Goal: Information Seeking & Learning: Learn about a topic

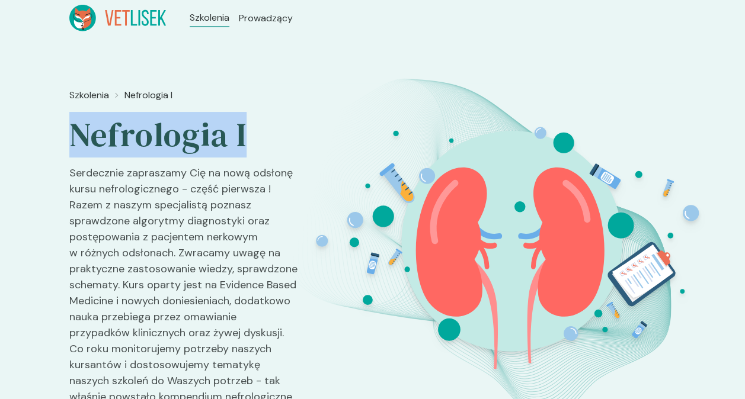
drag, startPoint x: 246, startPoint y: 137, endPoint x: 57, endPoint y: 137, distance: 188.9
click at [57, 137] on div "Szkolenia Nefrologia I Nefrologia I Serdecznie zapraszamy Cię na nową odsłonę k…" at bounding box center [372, 247] width 745 height 422
copy h2 "Nefrologia I"
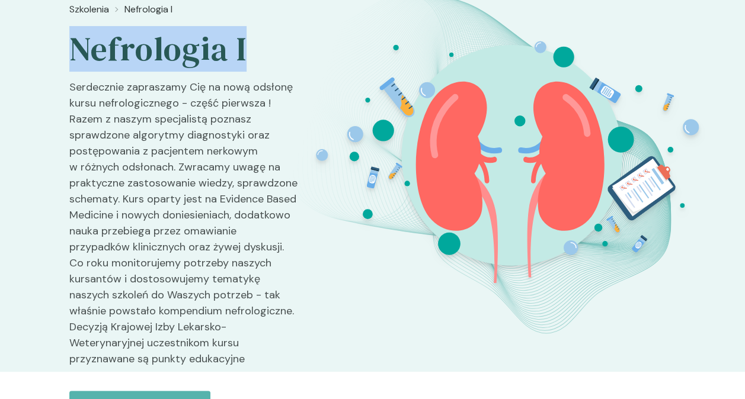
scroll to position [127, 0]
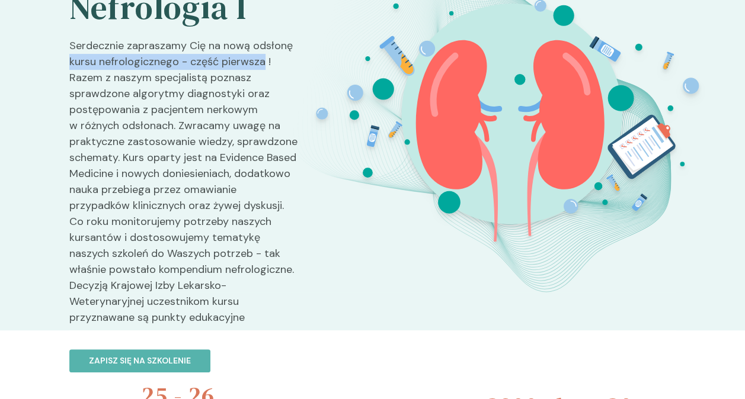
drag, startPoint x: 263, startPoint y: 63, endPoint x: 66, endPoint y: 62, distance: 196.6
click at [66, 62] on div "Szkolenia Nefrologia I Nefrologia I Serdecznie zapraszamy Cię na nową odsłonę k…" at bounding box center [372, 120] width 745 height 422
copy p "kursu nefrologicznego - część pierwsza"
click at [107, 88] on p "Serdecznie zapraszamy Cię na nową odsłonę kursu nefrologicznego - część pierwsz…" at bounding box center [183, 186] width 228 height 297
click at [223, 47] on p "Serdecznie zapraszamy Cię na nową odsłonę kursu nefrologicznego - część pierwsz…" at bounding box center [183, 186] width 228 height 297
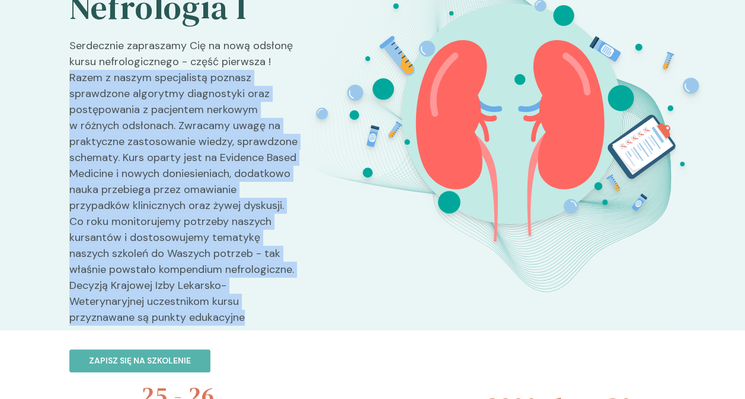
drag, startPoint x: 243, startPoint y: 320, endPoint x: 46, endPoint y: 80, distance: 310.6
click at [46, 80] on div "Szkolenia Nefrologia I Nefrologia I Serdecznie zapraszamy Cię na nową odsłonę k…" at bounding box center [372, 120] width 745 height 422
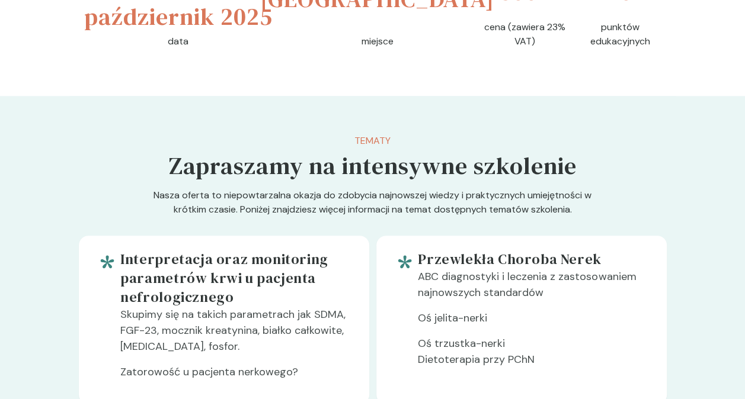
scroll to position [779, 0]
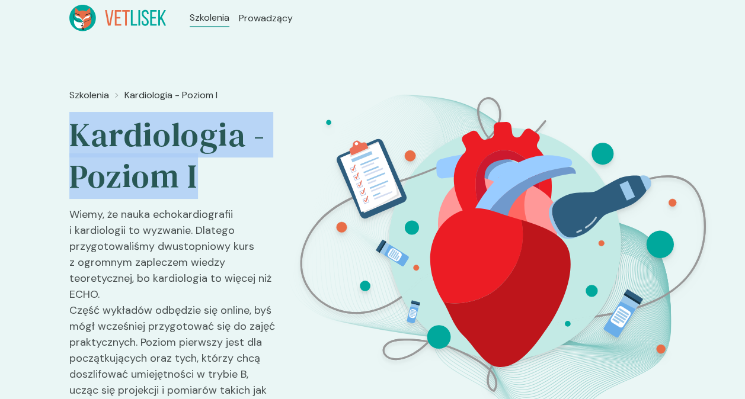
drag, startPoint x: 203, startPoint y: 177, endPoint x: 68, endPoint y: 145, distance: 139.4
click at [68, 145] on div "Szkolenia Kardiologia - Poziom I Kardiologia - Poziom I Wiemy, że nauka echokar…" at bounding box center [372, 255] width 745 height 438
copy h2 "Kardiologia - Poziom I"
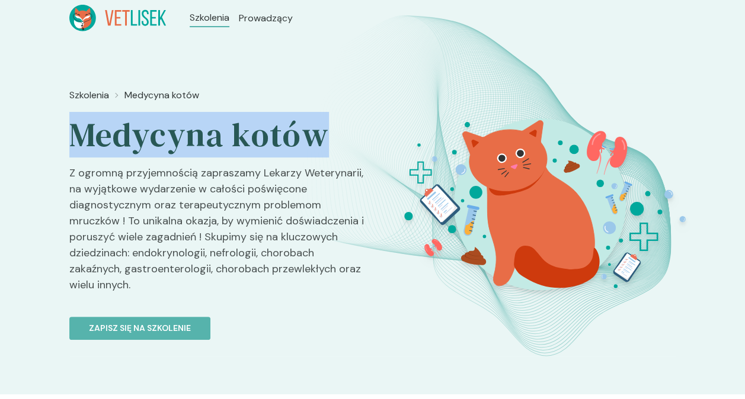
drag, startPoint x: 323, startPoint y: 142, endPoint x: 78, endPoint y: 154, distance: 246.1
click at [78, 154] on h2 "Medycyna kotów" at bounding box center [218, 134] width 298 height 41
copy h2 "Medycyna kotów"
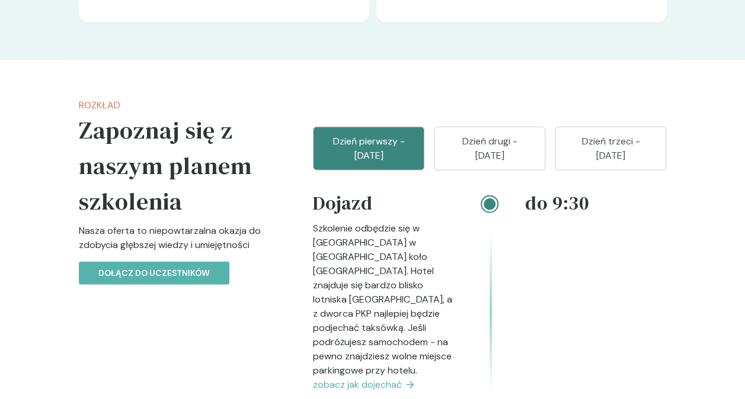
scroll to position [1481, 0]
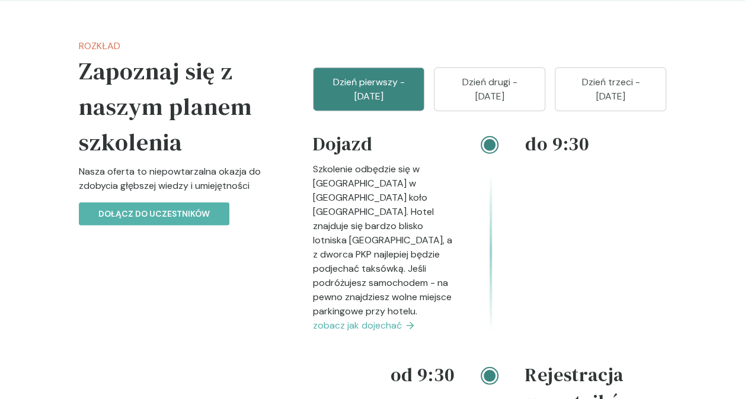
click at [482, 98] on p "Dzień drugi - [DATE]" at bounding box center [489, 89] width 82 height 28
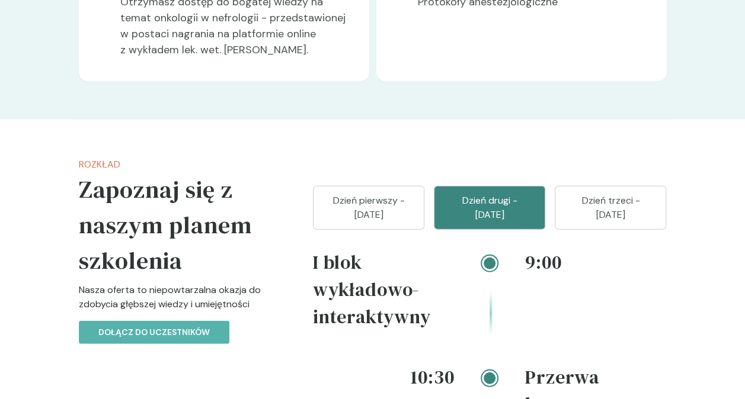
scroll to position [1422, 0]
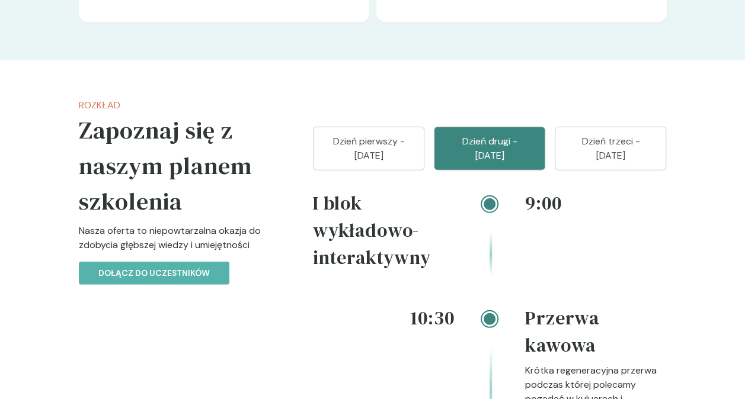
click at [375, 149] on p "Dzień pierwszy - [DATE]" at bounding box center [369, 148] width 82 height 28
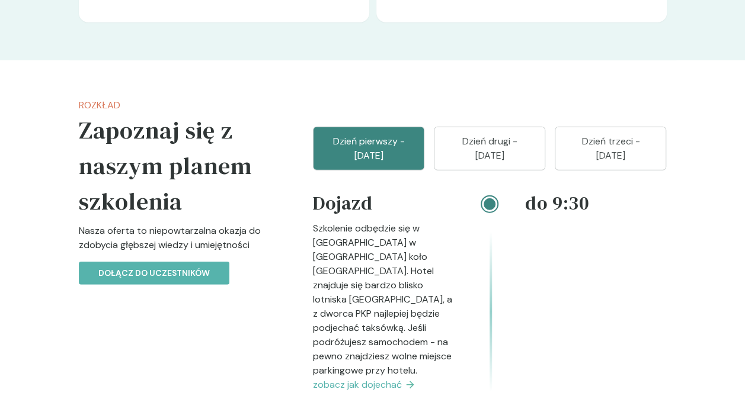
click at [603, 147] on p "Dzień trzeci - [DATE]" at bounding box center [610, 148] width 82 height 28
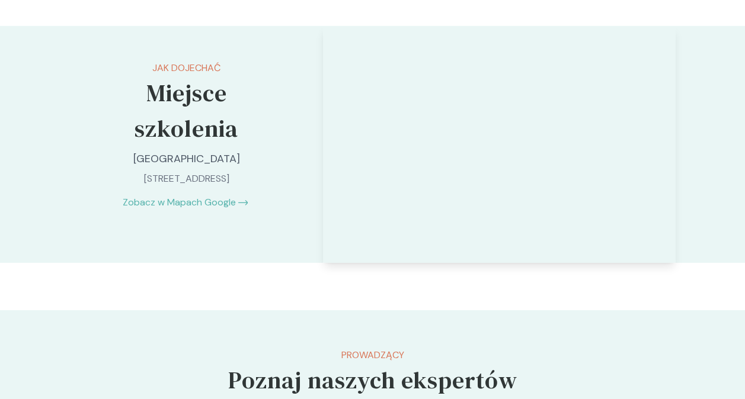
scroll to position [1777, 0]
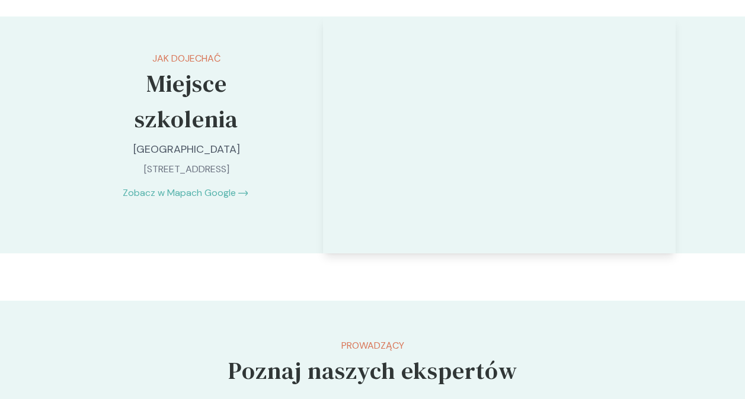
drag, startPoint x: 205, startPoint y: 179, endPoint x: 136, endPoint y: 84, distance: 117.9
click at [136, 84] on div "Jak dojechać Miejsce szkolenia [GEOGRAPHIC_DATA] [GEOGRAPHIC_DATA], Handlowców …" at bounding box center [186, 126] width 235 height 218
copy div "Miejsce szkolenia [GEOGRAPHIC_DATA] [STREET_ADDRESS]"
